Goal: Information Seeking & Learning: Learn about a topic

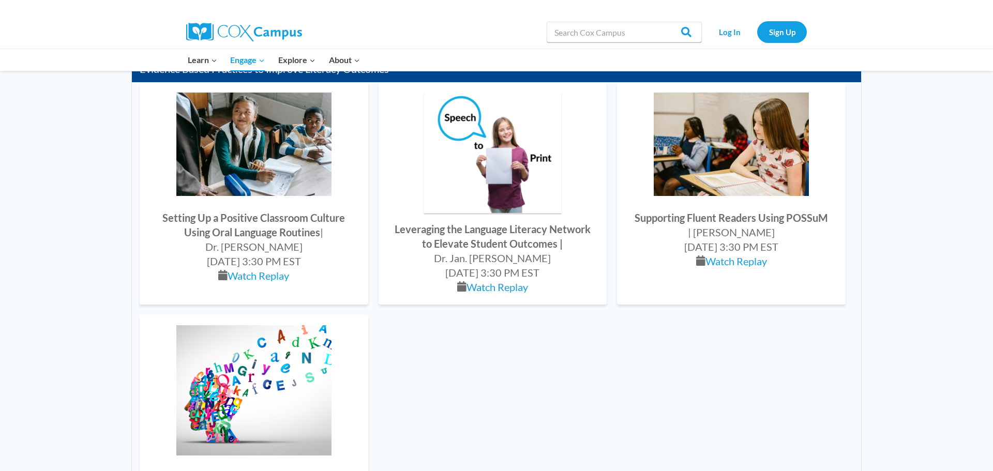
scroll to position [920, 0]
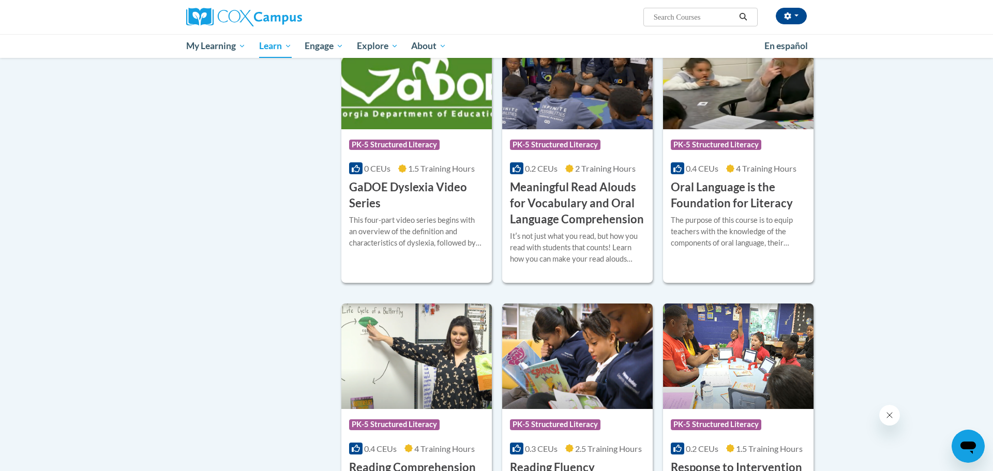
scroll to position [425, 0]
